Goal: Task Accomplishment & Management: Use online tool/utility

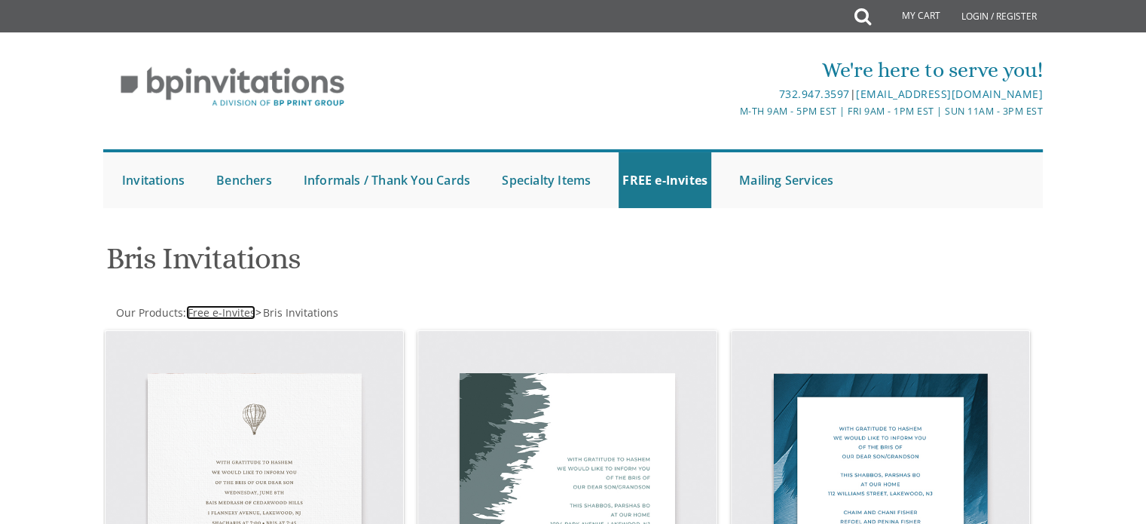
click at [222, 307] on span "Free e-Invites" at bounding box center [222, 312] width 68 height 14
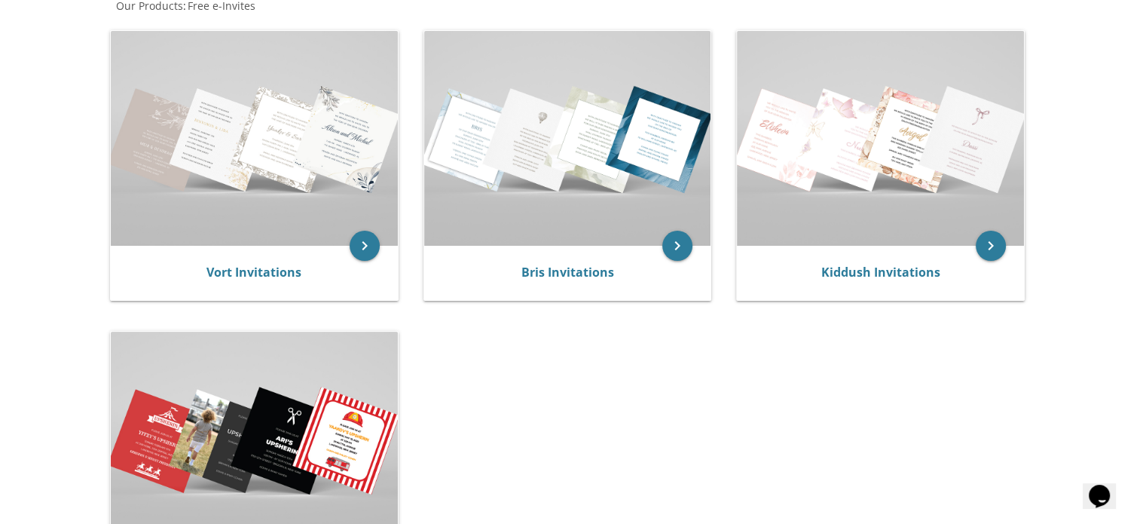
scroll to position [301, 0]
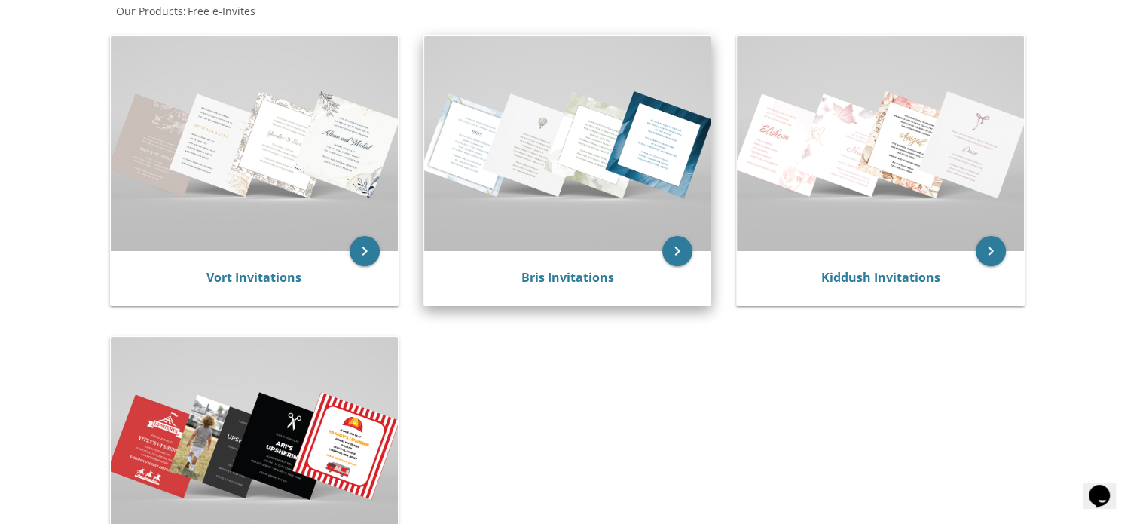
click at [597, 287] on div "Bris Invitations" at bounding box center [567, 278] width 287 height 54
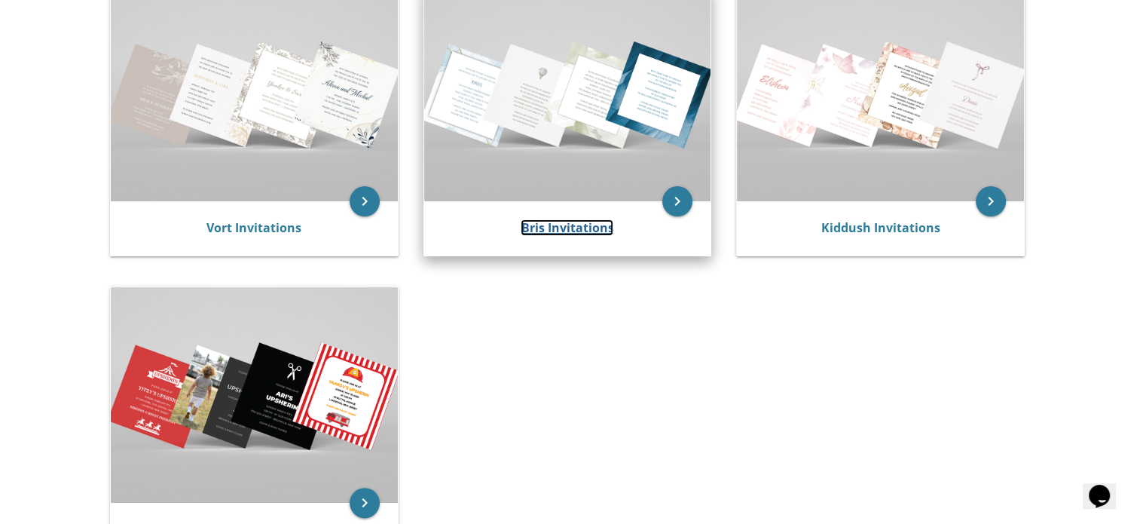
click at [555, 232] on link "Bris Invitations" at bounding box center [567, 227] width 93 height 17
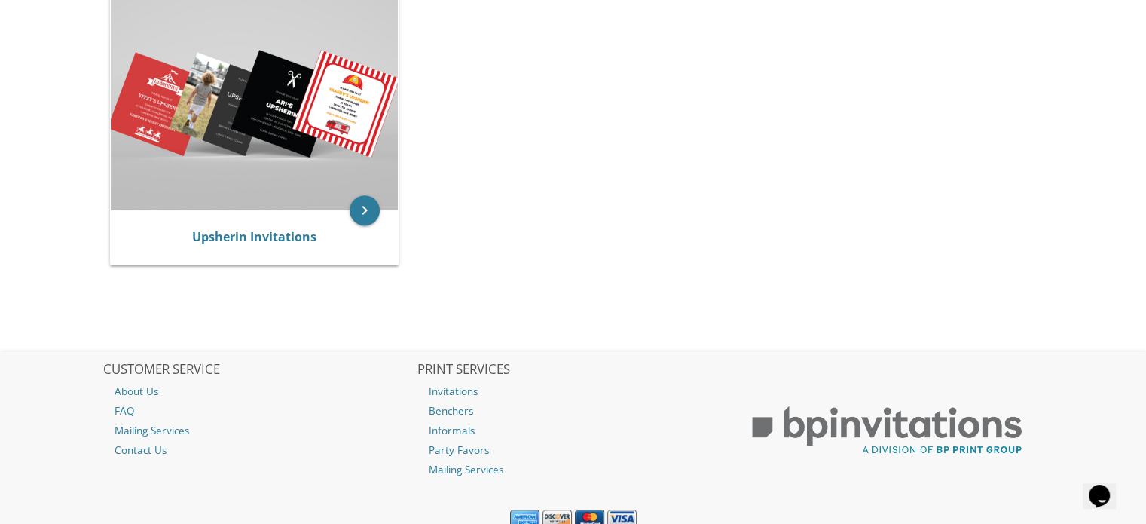
scroll to position [703, 0]
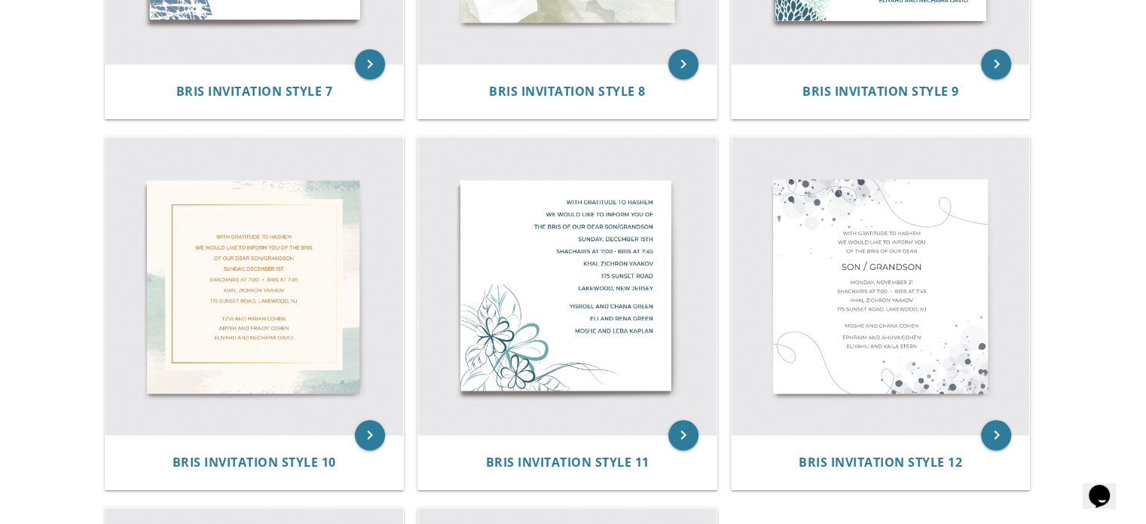
scroll to position [954, 0]
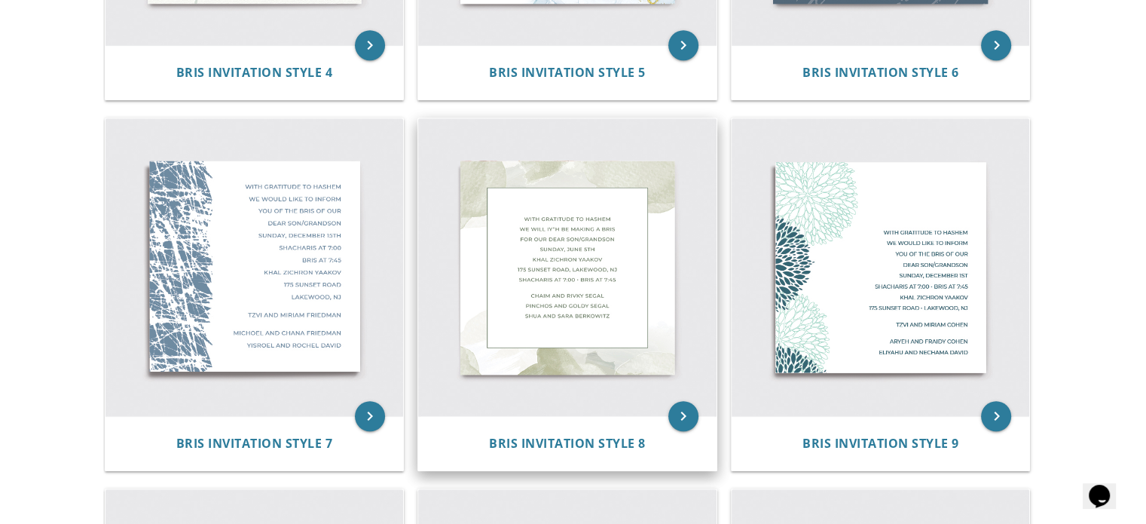
click at [592, 344] on img at bounding box center [567, 267] width 298 height 298
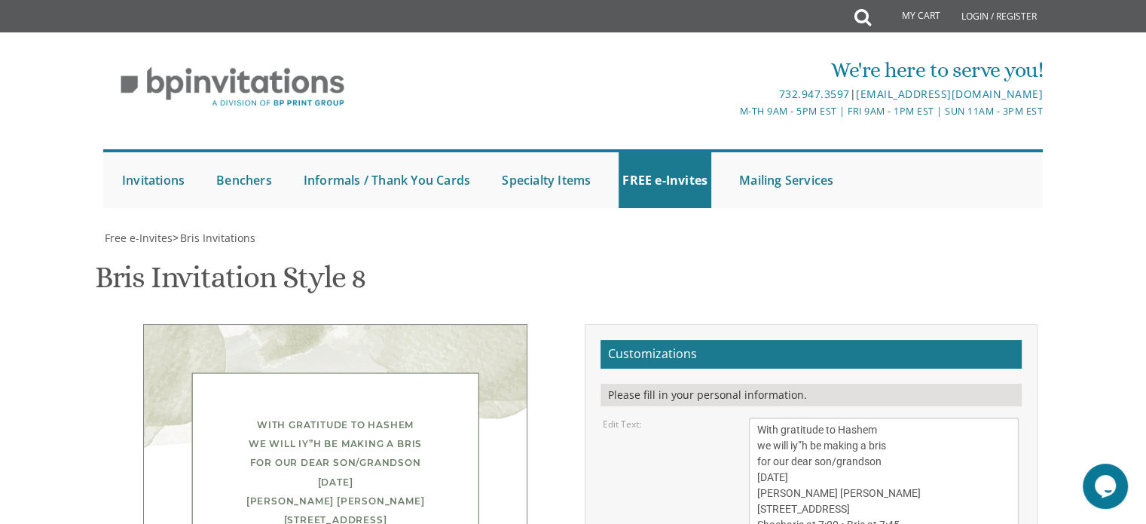
scroll to position [251, 0]
drag, startPoint x: 904, startPoint y: 194, endPoint x: 874, endPoint y: 200, distance: 30.0
click at [874, 417] on textarea "With gratitude to Hashem we will iy”h be making a bris for our dear son/grandso…" at bounding box center [884, 477] width 270 height 120
drag, startPoint x: 896, startPoint y: 193, endPoint x: 830, endPoint y: 200, distance: 66.7
click at [830, 417] on textarea "With gratitude to Hashem we will iy”h be making a bris for our dear son/grandso…" at bounding box center [884, 477] width 270 height 120
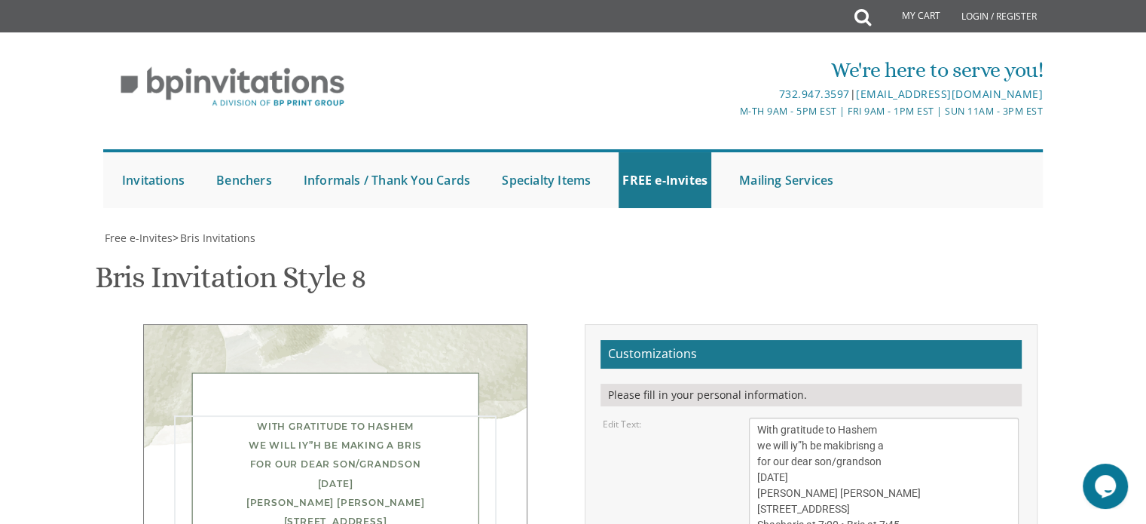
type textarea "With gratitude to Hashem we will iy”h be makibrisng a for our dear son/grandson…"
